Goal: Task Accomplishment & Management: Use online tool/utility

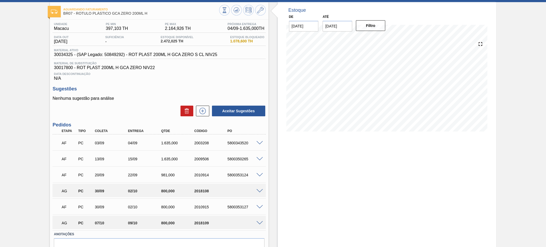
scroll to position [35, 0]
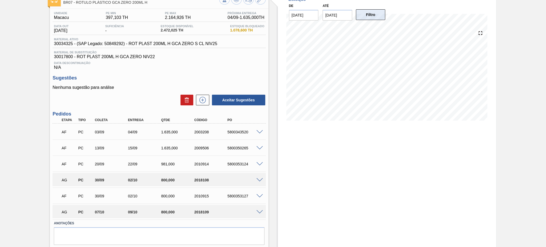
click at [368, 13] on button "Filtro" at bounding box center [371, 14] width 30 height 11
click at [340, 13] on input "10/09/2025" at bounding box center [337, 15] width 30 height 11
click at [382, 27] on button "Next Month" at bounding box center [382, 28] width 4 height 4
click at [329, 88] on div "30" at bounding box center [328, 88] width 7 height 7
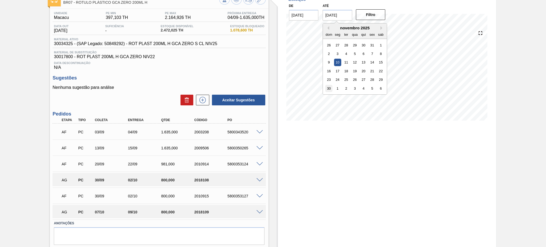
type input "30/11/2025"
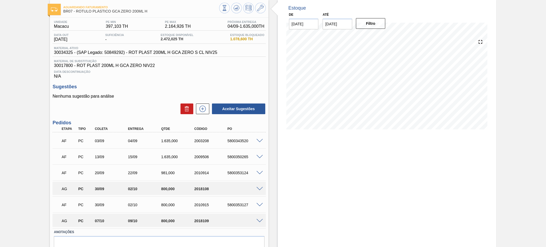
scroll to position [0, 0]
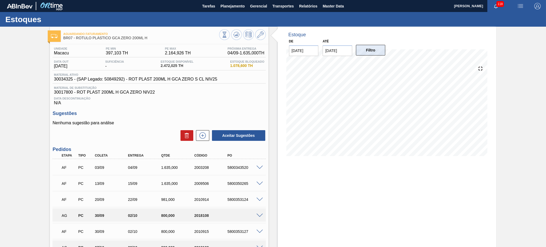
click at [378, 54] on button "Filtro" at bounding box center [371, 50] width 30 height 11
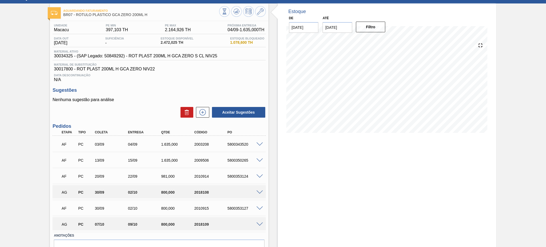
scroll to position [35, 0]
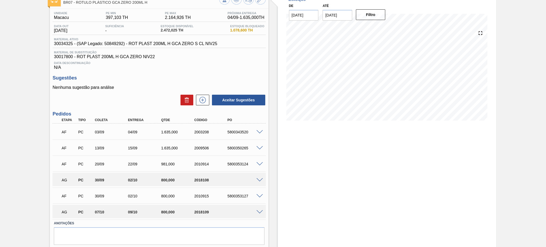
click at [260, 178] on span at bounding box center [259, 180] width 6 height 4
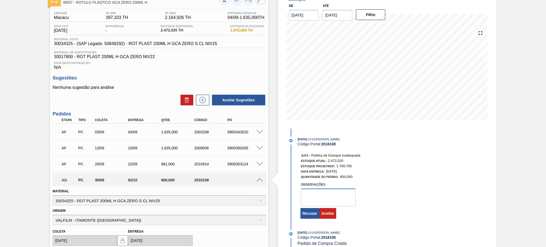
click at [316, 185] on textarea at bounding box center [328, 197] width 55 height 18
drag, startPoint x: 338, startPoint y: 195, endPoint x: 288, endPoint y: 193, distance: 50.1
click at [288, 185] on div "Just.: Política de Estoque Inadequada Estoque Atual: 2.472,020 Estoque Projetad…" at bounding box center [355, 185] width 137 height 68
type textarea "Rotulo de alto giro"
click at [325, 185] on button "Aceitar" at bounding box center [327, 213] width 17 height 11
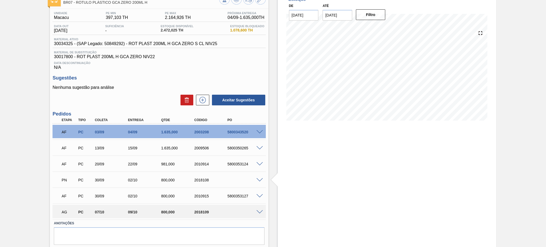
click at [259, 185] on span at bounding box center [259, 212] width 6 height 4
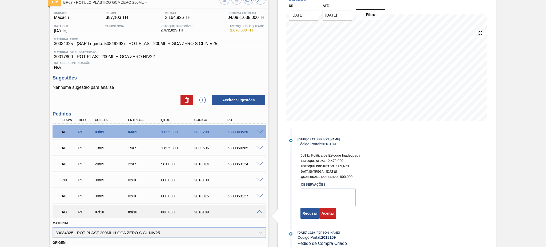
click at [313, 185] on textarea at bounding box center [328, 197] width 55 height 18
paste textarea "Rotulo de alto giro"
type textarea "Rotulo de alto giro"
click at [325, 185] on button "Aceitar" at bounding box center [327, 213] width 17 height 11
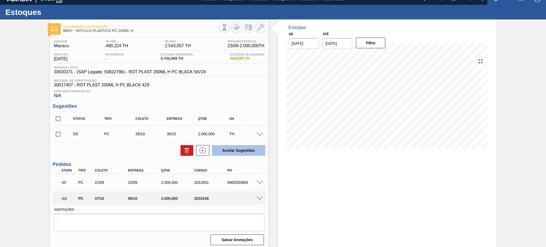
scroll to position [9, 0]
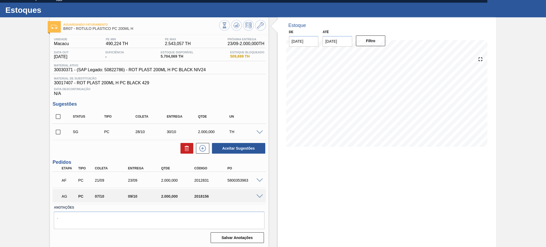
click at [261, 194] on span at bounding box center [259, 196] width 6 height 4
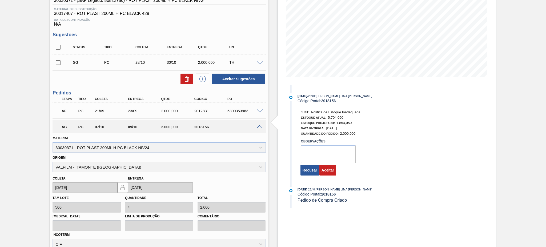
scroll to position [80, 0]
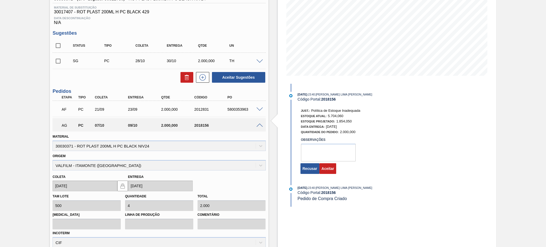
click at [327, 165] on div "Recusar Aceitar" at bounding box center [366, 167] width 141 height 13
click at [328, 170] on button "Aceitar" at bounding box center [327, 168] width 17 height 11
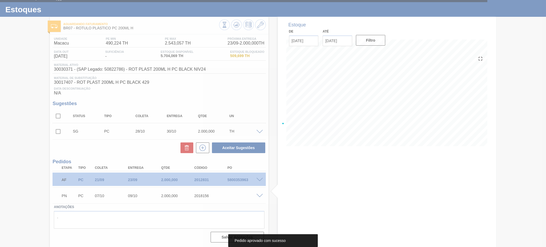
scroll to position [9, 0]
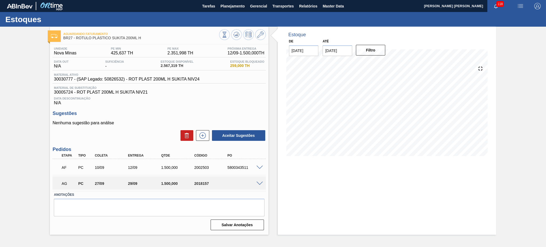
click at [260, 181] on span at bounding box center [259, 183] width 6 height 4
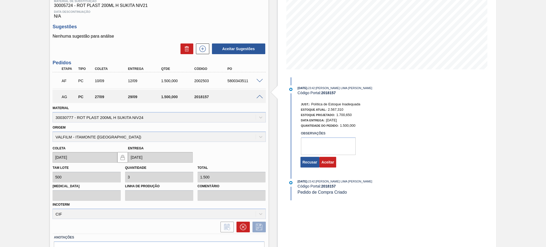
scroll to position [116, 0]
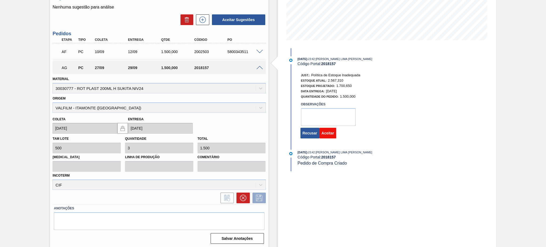
click at [329, 134] on button "Aceitar" at bounding box center [327, 133] width 17 height 11
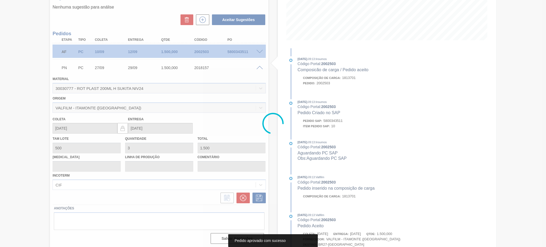
scroll to position [0, 0]
